Goal: Information Seeking & Learning: Learn about a topic

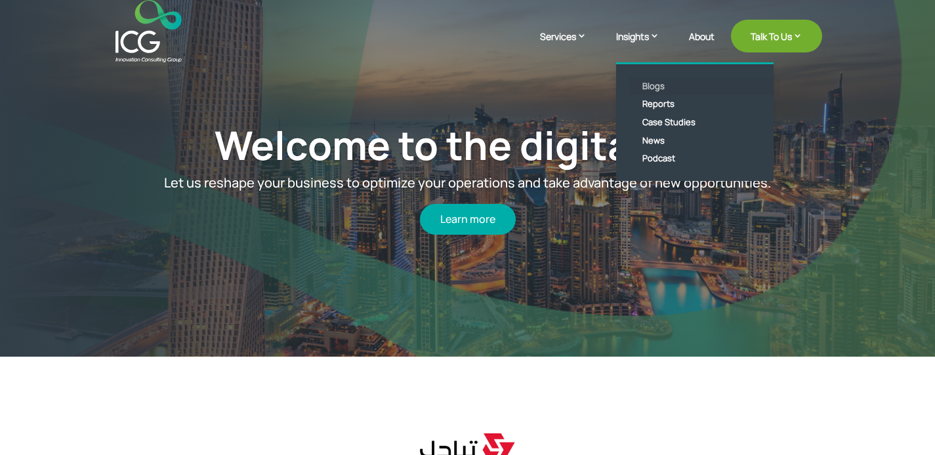
click at [658, 86] on link "Blogs" at bounding box center [704, 86] width 151 height 18
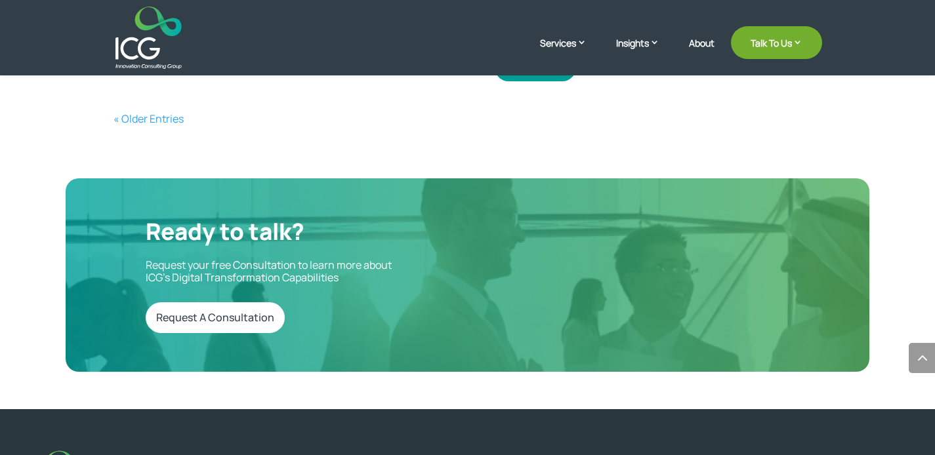
scroll to position [2157, 0]
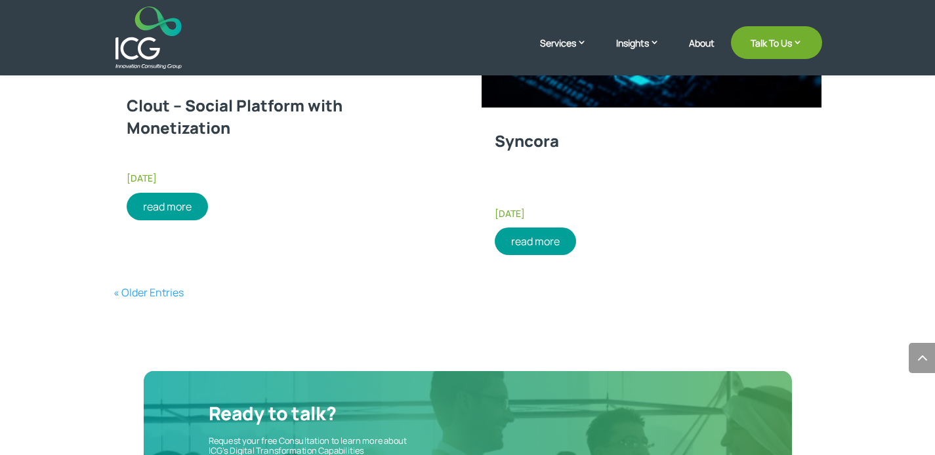
click at [150, 295] on link "« Older Entries" at bounding box center [149, 292] width 70 height 14
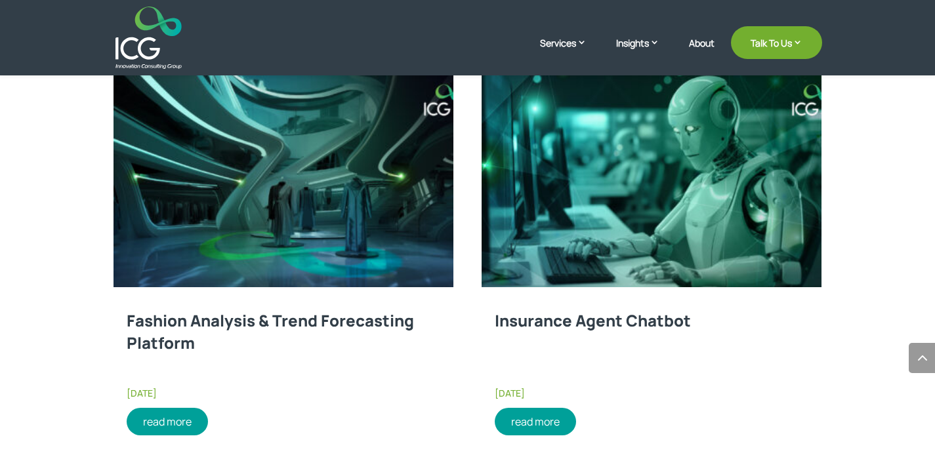
scroll to position [1412, 0]
